Goal: Task Accomplishment & Management: Use online tool/utility

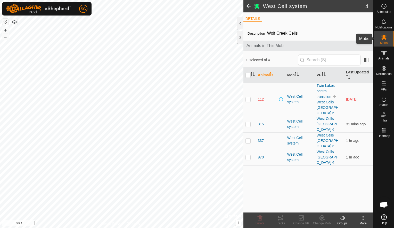
click at [386, 39] on icon at bounding box center [384, 37] width 6 height 6
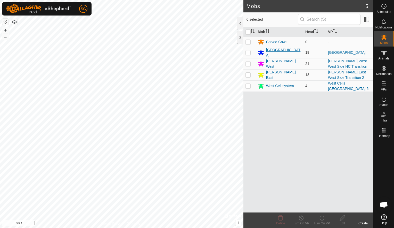
click at [275, 51] on div "Twin Lakes" at bounding box center [283, 52] width 35 height 11
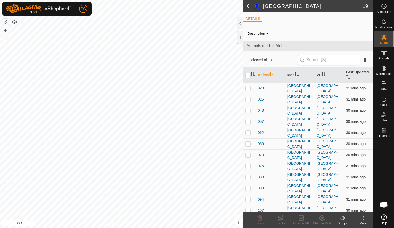
click at [249, 77] on th at bounding box center [250, 74] width 12 height 15
click at [250, 76] on input "checkbox" at bounding box center [248, 74] width 5 height 5
checkbox input "true"
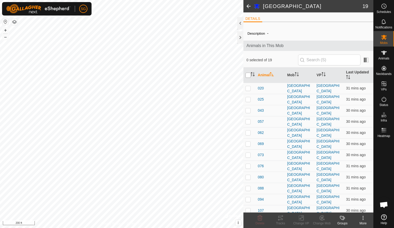
checkbox input "true"
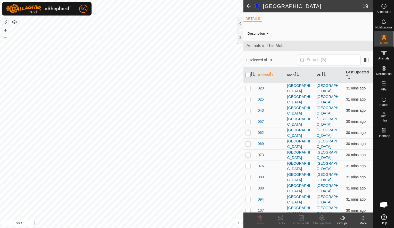
checkbox input "true"
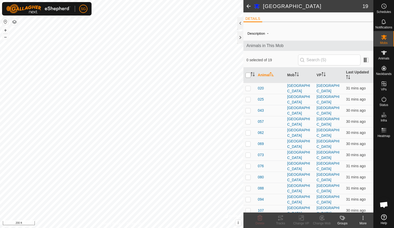
checkbox input "true"
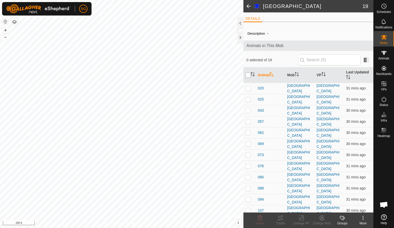
checkbox input "true"
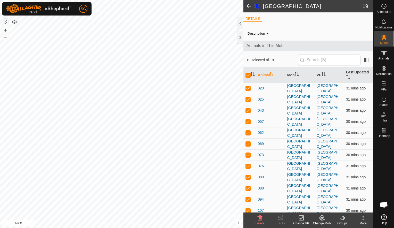
click at [301, 216] on icon at bounding box center [301, 217] width 6 height 6
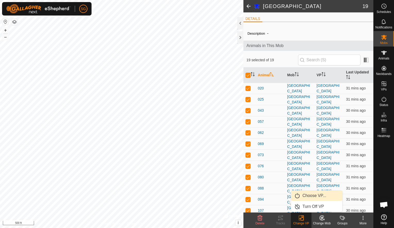
click at [311, 194] on link "Choose VP..." at bounding box center [316, 195] width 51 height 10
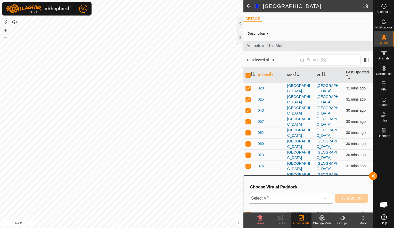
click at [296, 196] on span "Select VP" at bounding box center [284, 198] width 71 height 10
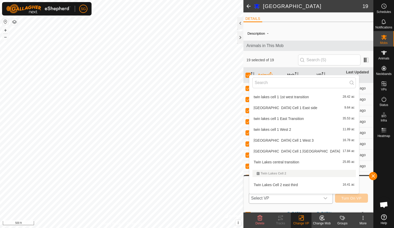
scroll to position [961, 0]
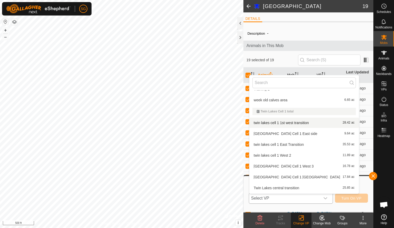
click at [268, 110] on div "Twin Lakes Cell 1 total" at bounding box center [304, 111] width 95 height 3
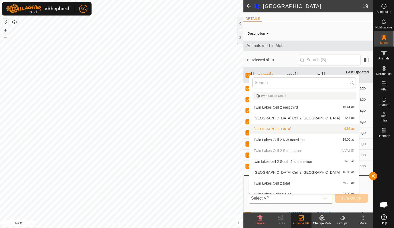
scroll to position [1090, 0]
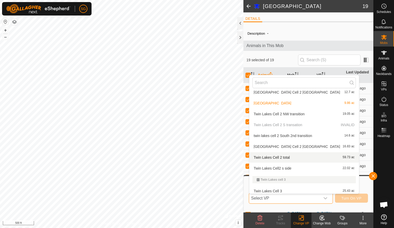
click at [275, 157] on li "Twin Lakes Cell 2 total 59.73 ac" at bounding box center [304, 157] width 110 height 10
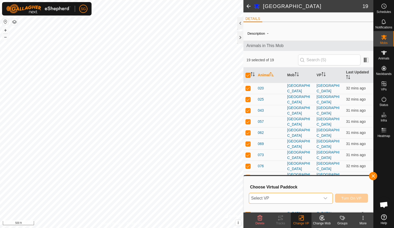
click at [342, 198] on span "Turn On VP" at bounding box center [352, 198] width 20 height 4
click at [382, 99] on icon at bounding box center [384, 99] width 6 height 6
